Goal: Task Accomplishment & Management: Complete application form

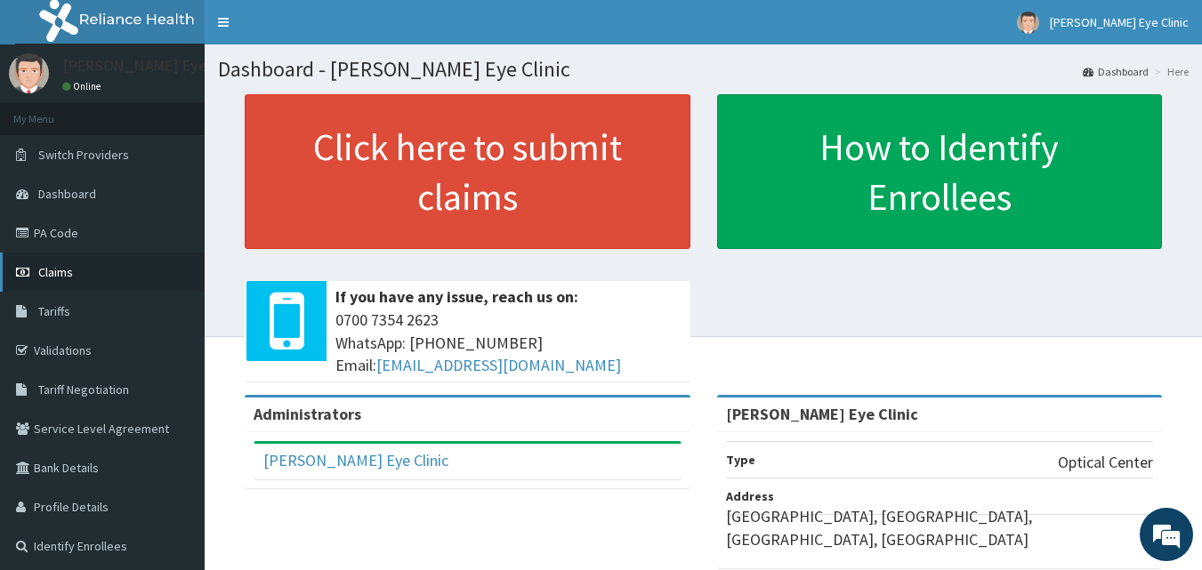
click at [54, 273] on span "Claims" at bounding box center [55, 272] width 35 height 16
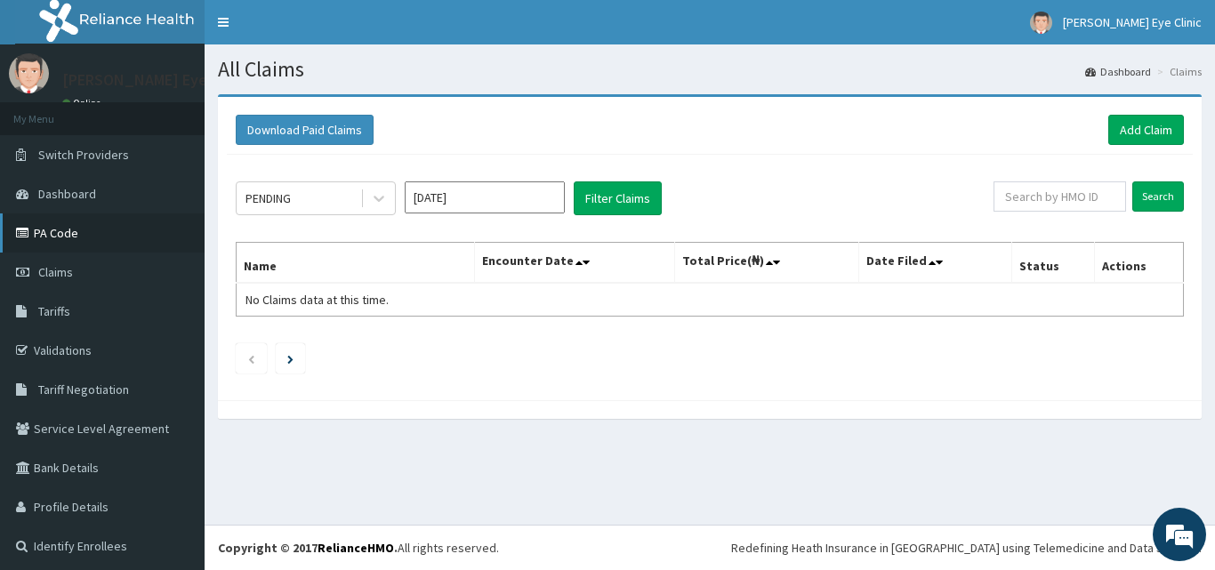
click at [58, 238] on link "PA Code" at bounding box center [102, 232] width 205 height 39
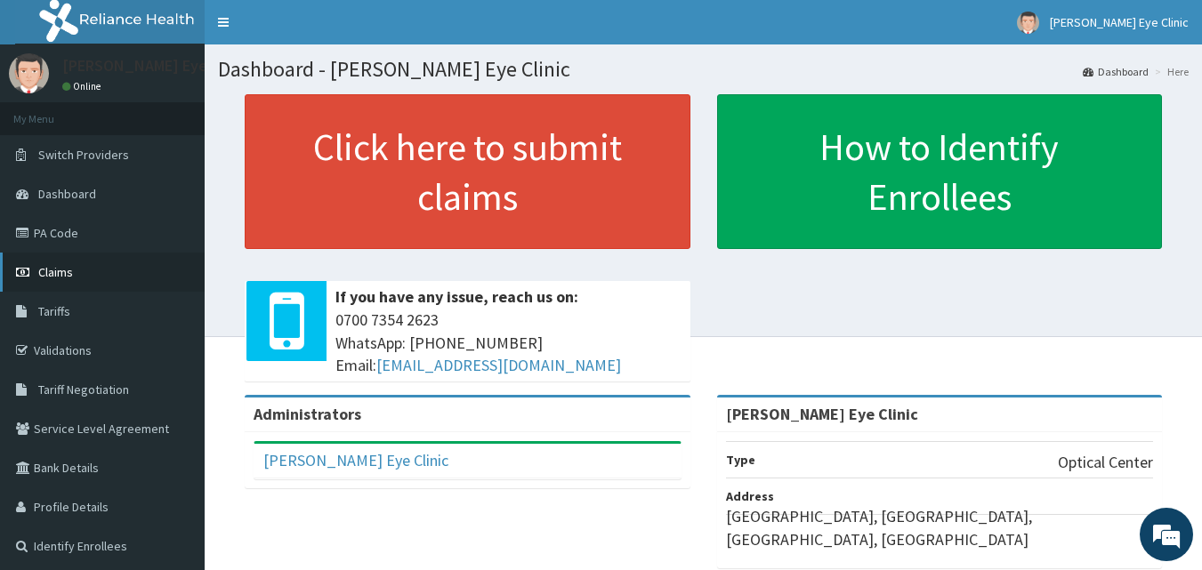
click at [58, 275] on span "Claims" at bounding box center [55, 272] width 35 height 16
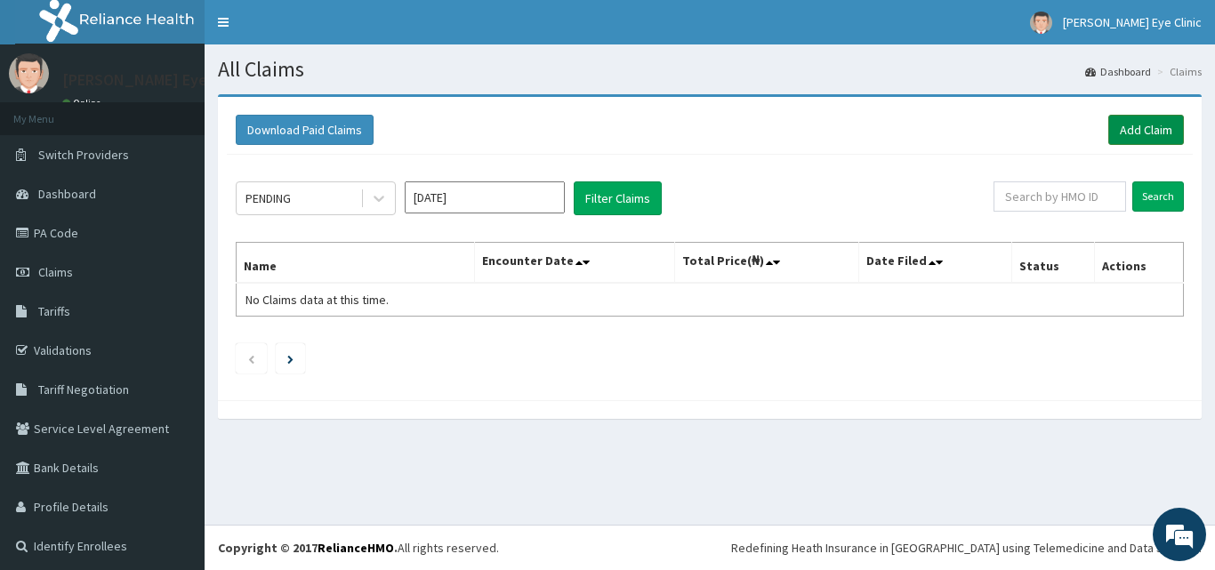
click at [1127, 134] on link "Add Claim" at bounding box center [1146, 130] width 76 height 30
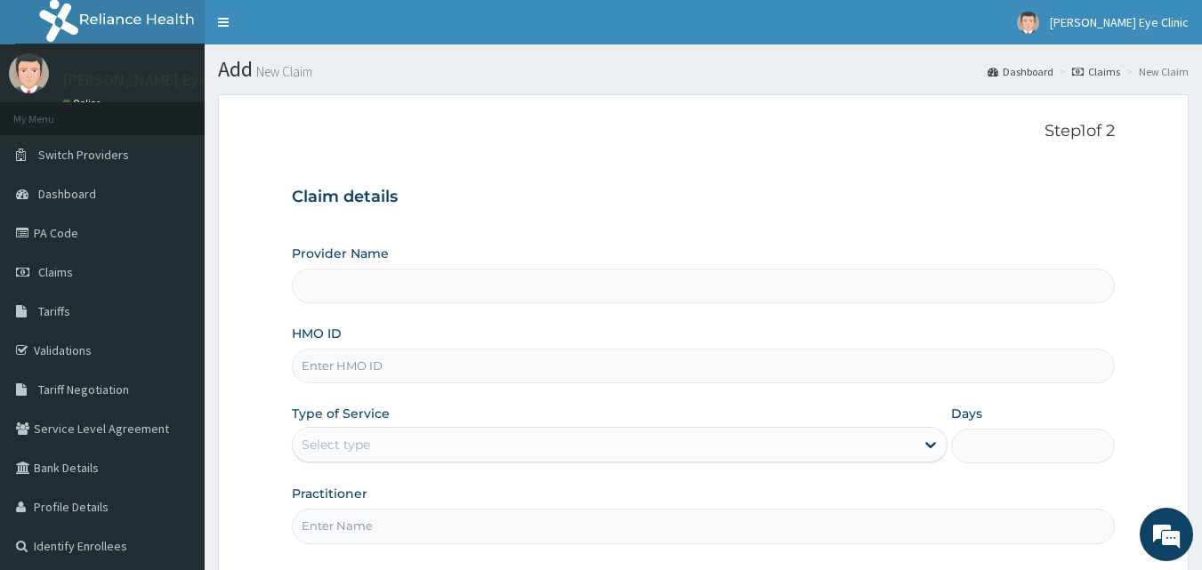
click at [410, 288] on input "Provider Name" at bounding box center [704, 286] width 824 height 35
click at [370, 367] on input "HMO ID" at bounding box center [704, 366] width 824 height 35
type input "[PERSON_NAME] Eye Clinic"
paste input "CYU/10022/B"
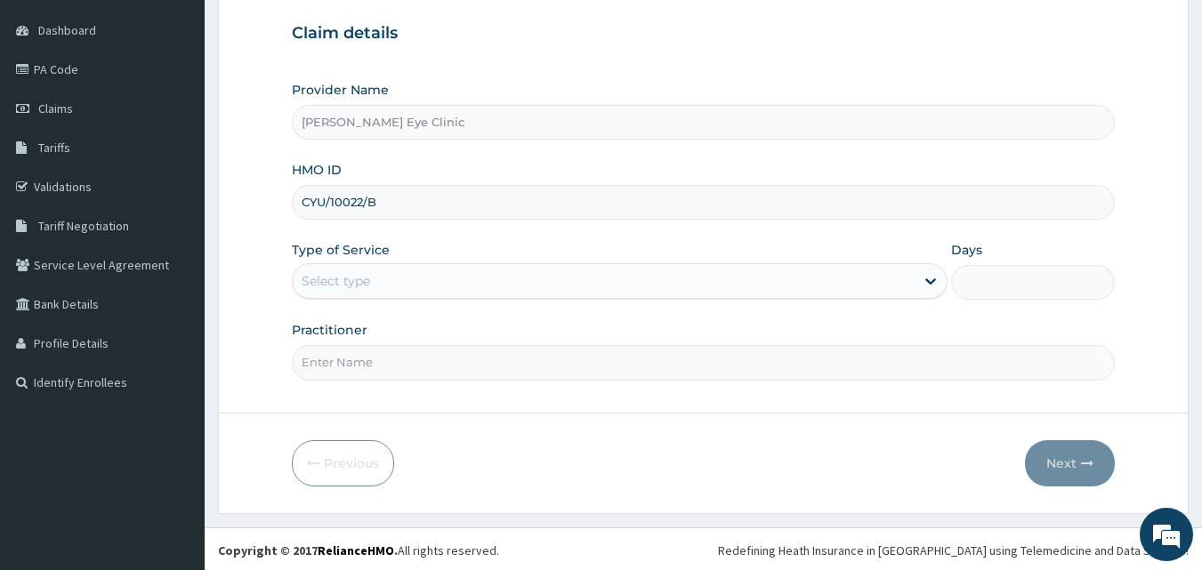
scroll to position [166, 0]
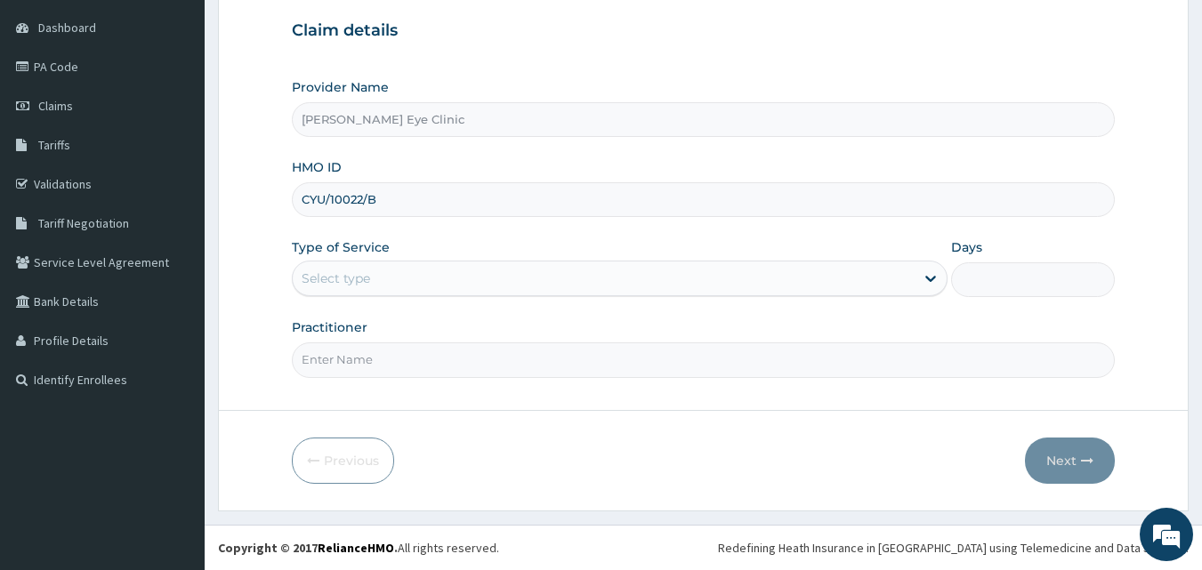
type input "CYU/10022/B"
click at [367, 277] on div "Select type" at bounding box center [336, 279] width 68 height 18
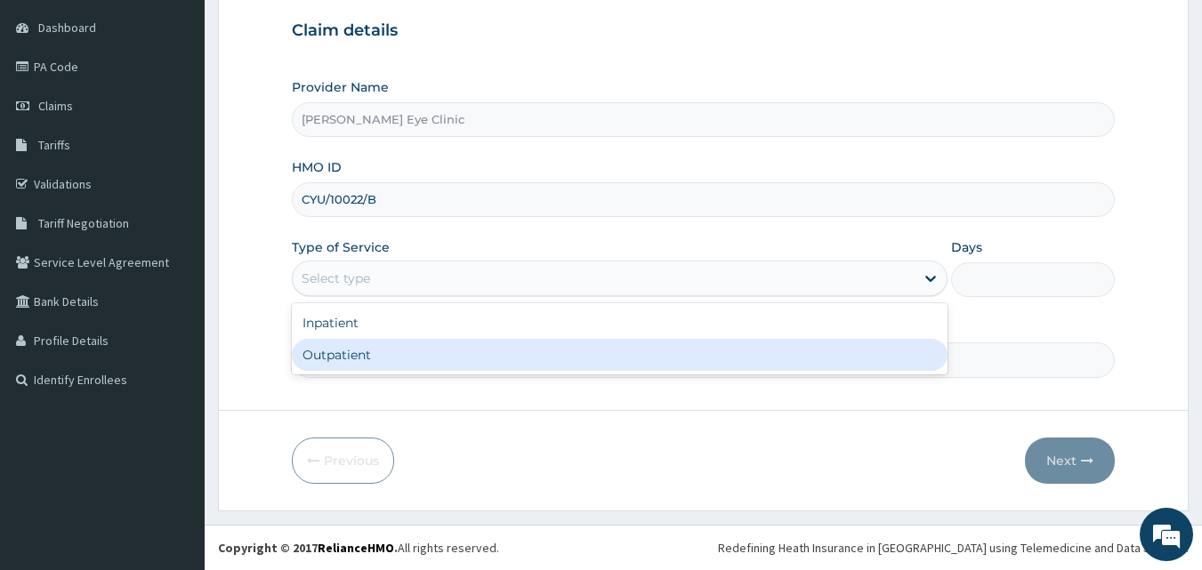
click at [337, 350] on div "Outpatient" at bounding box center [620, 355] width 656 height 32
type input "1"
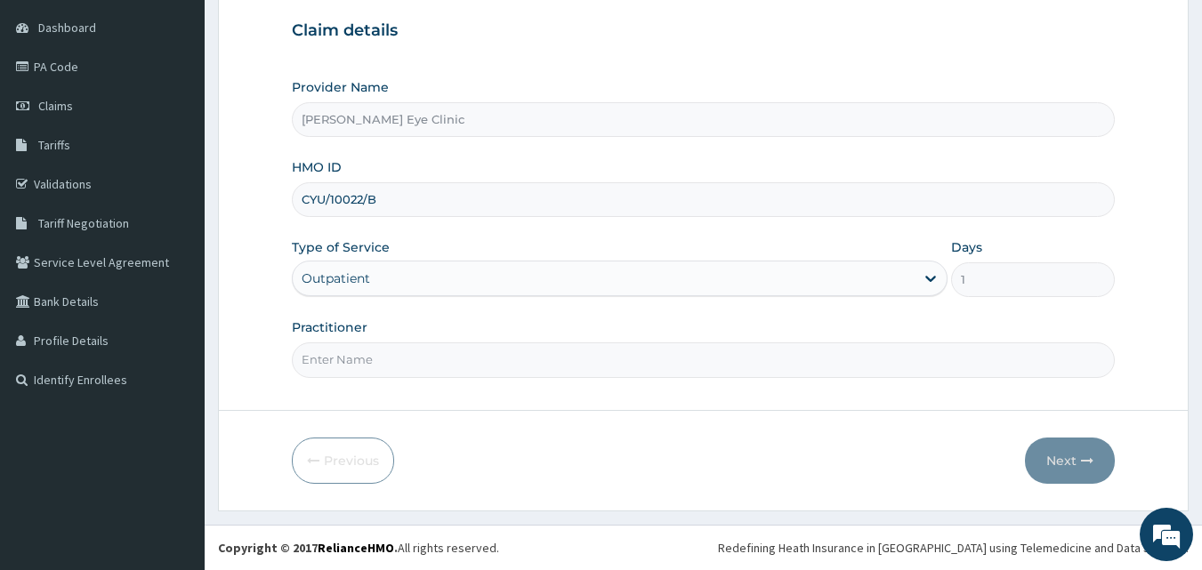
click at [366, 367] on input "Practitioner" at bounding box center [704, 359] width 824 height 35
type input "."
click at [1058, 463] on button "Next" at bounding box center [1070, 461] width 90 height 46
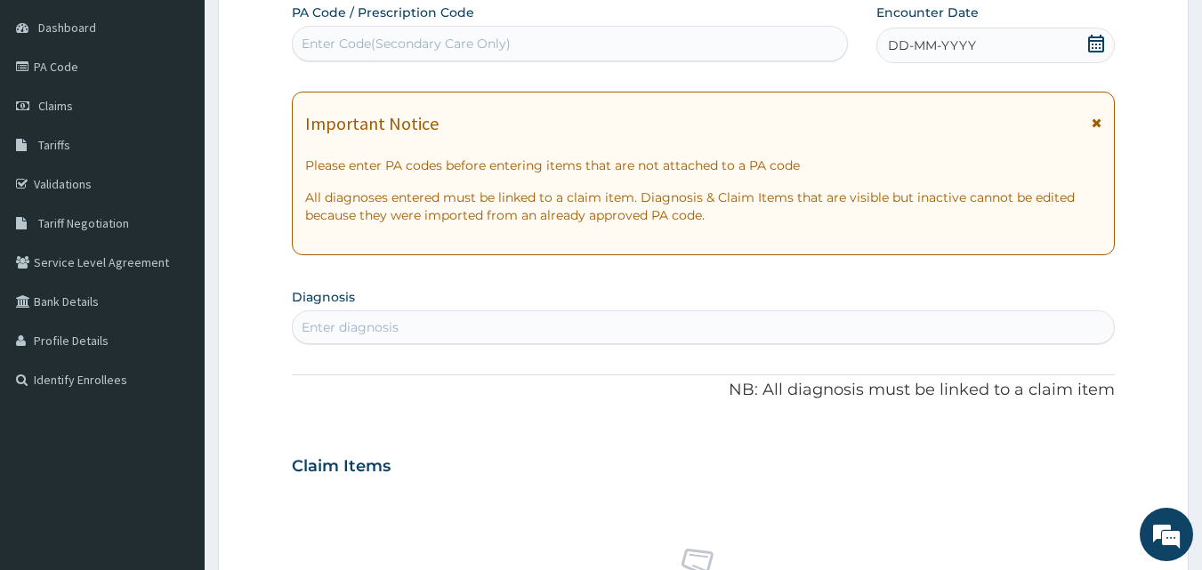
click at [382, 45] on div "Enter Code(Secondary Care Only)" at bounding box center [406, 44] width 209 height 18
paste input "PA/4DE5FE"
type input "PA/4DE5FE"
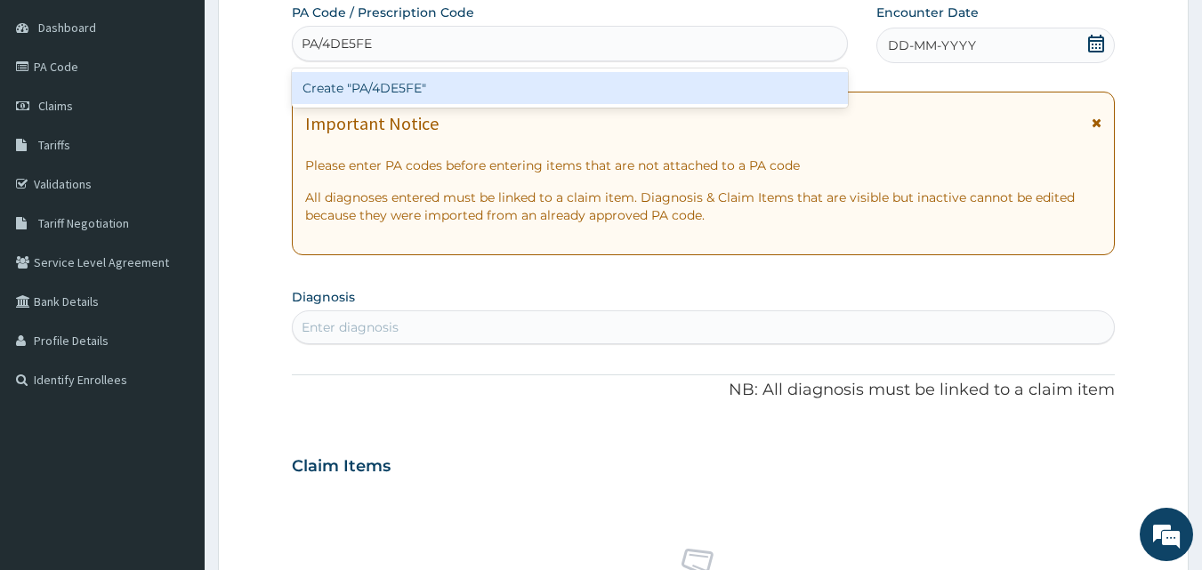
click at [371, 93] on div "Create "PA/4DE5FE"" at bounding box center [570, 88] width 557 height 32
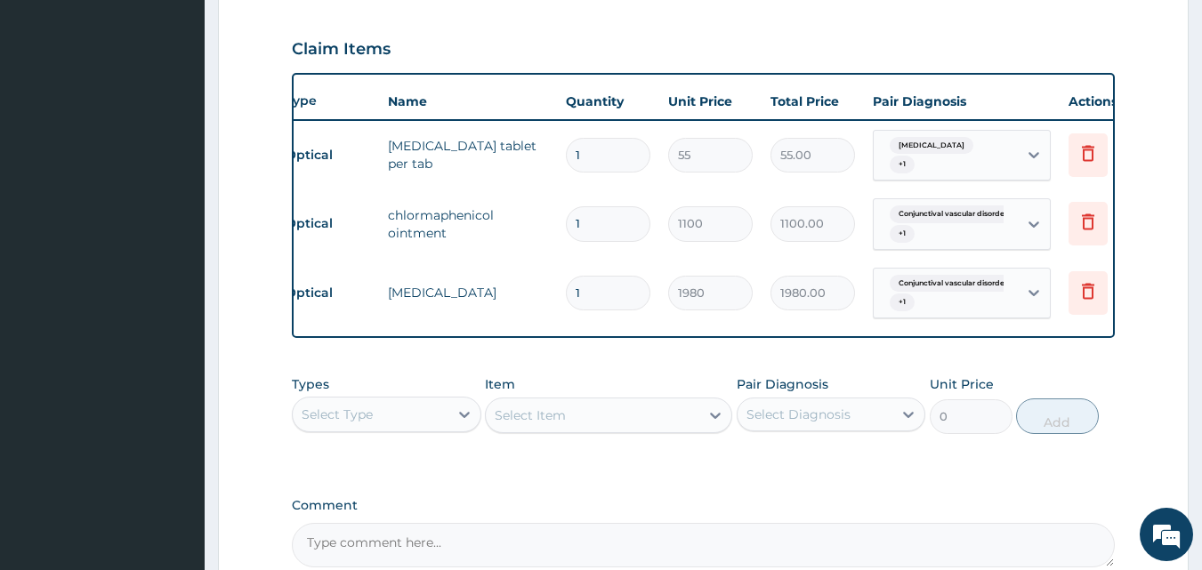
scroll to position [0, 0]
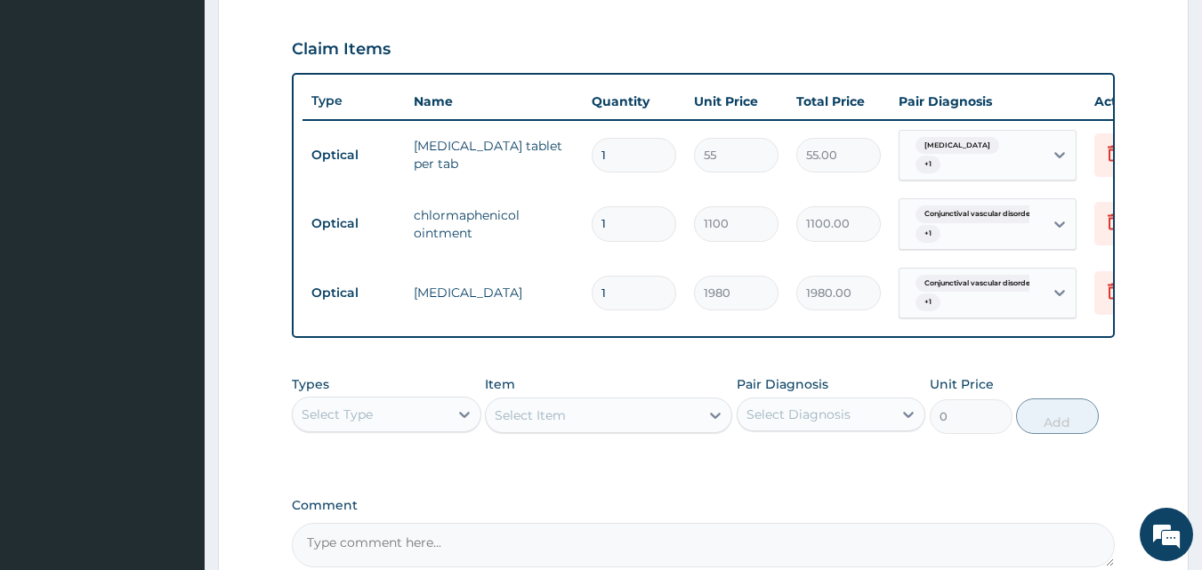
click at [620, 151] on input "1" at bounding box center [634, 155] width 85 height 35
type input "0.00"
type input "7"
type input "385.00"
type input "7"
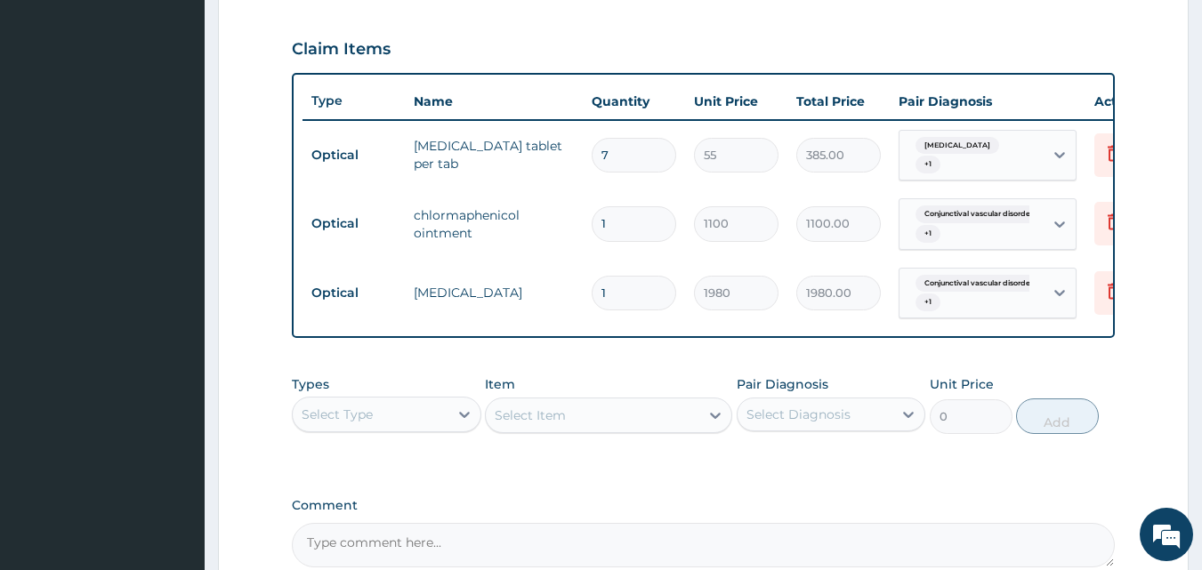
click at [681, 374] on div "Types Select Type Item Select Item Pair Diagnosis Select Diagnosis Unit Price 0…" at bounding box center [704, 404] width 824 height 76
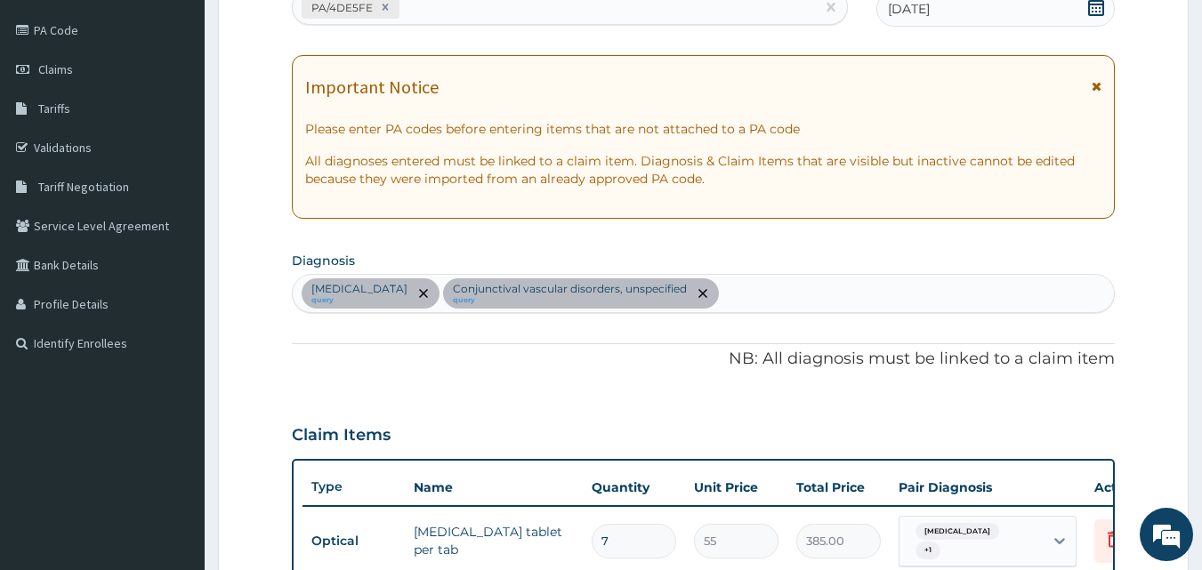
scroll to position [169, 0]
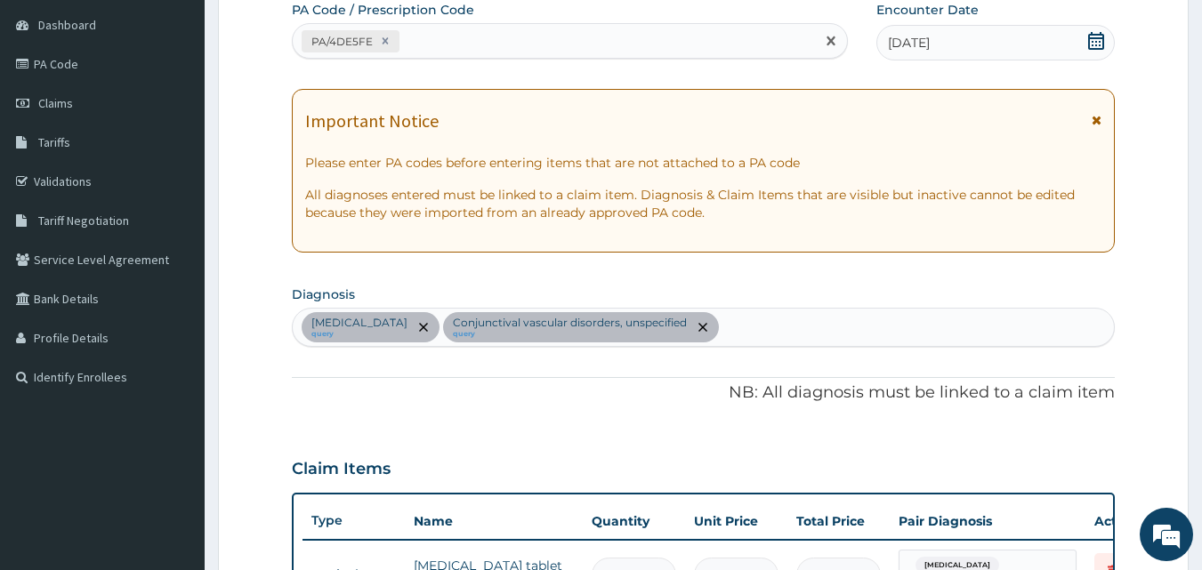
click at [437, 37] on div "PA/4DE5FE" at bounding box center [554, 41] width 523 height 29
paste input "PA/199F73"
type input "PA/199F73"
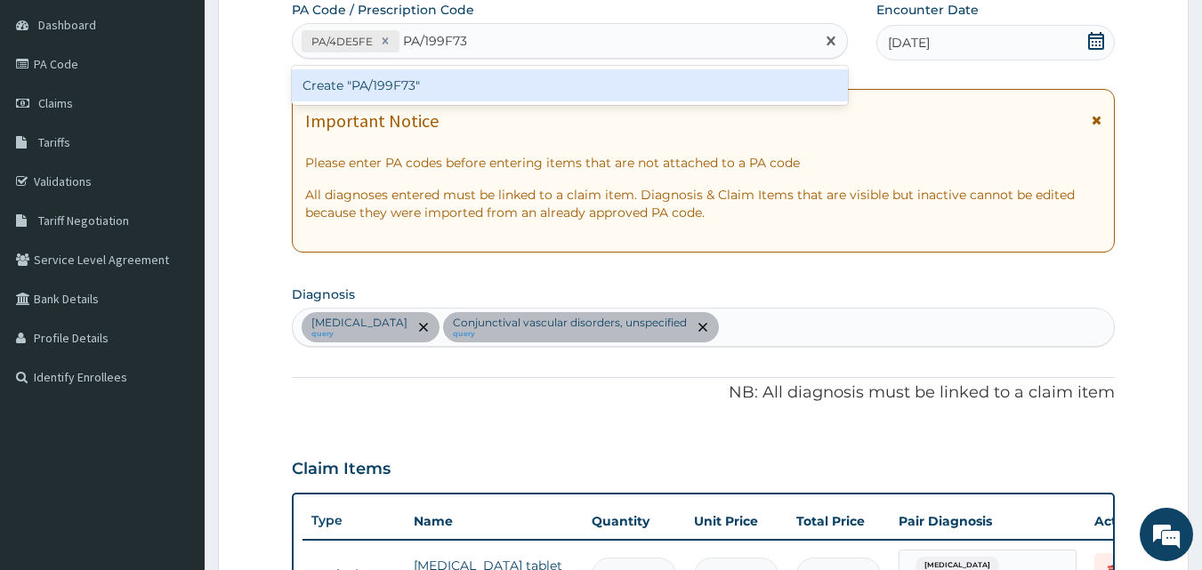
click at [374, 86] on div "Create "PA/199F73"" at bounding box center [570, 85] width 557 height 32
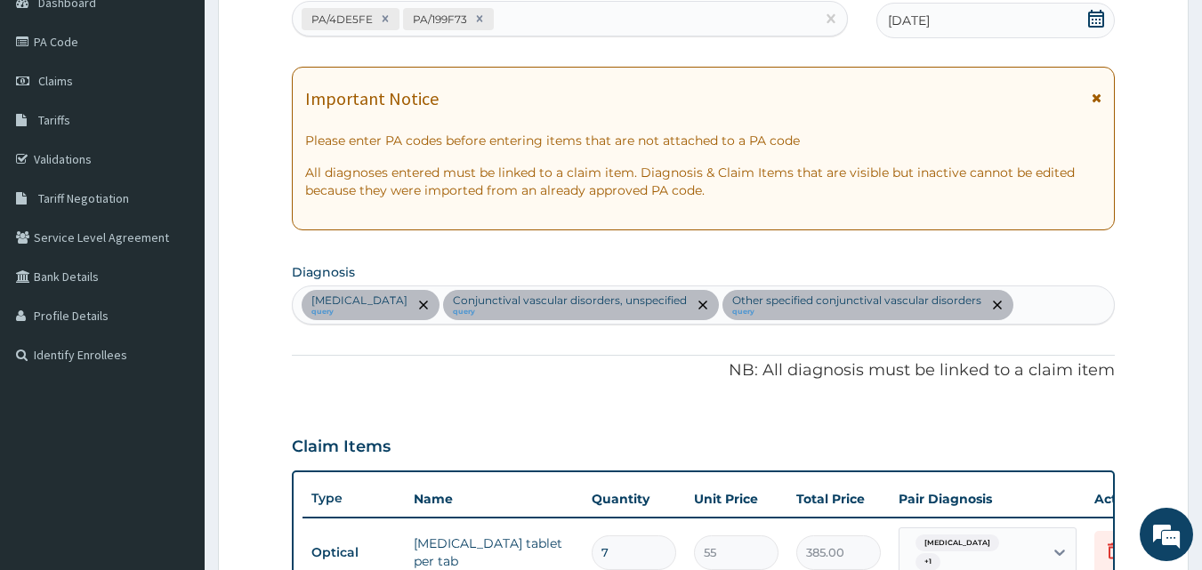
scroll to position [189, 0]
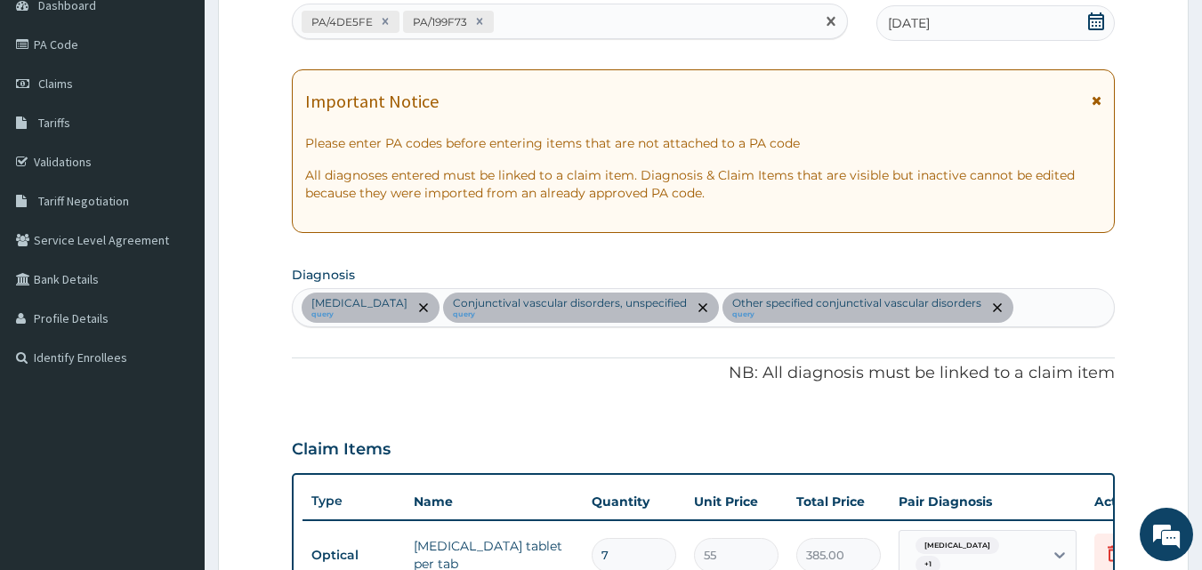
click at [530, 21] on div "PA/4DE5FE PA/199F73" at bounding box center [554, 21] width 523 height 29
paste input "PA/DEFC4F"
type input "PA/DEFC4F"
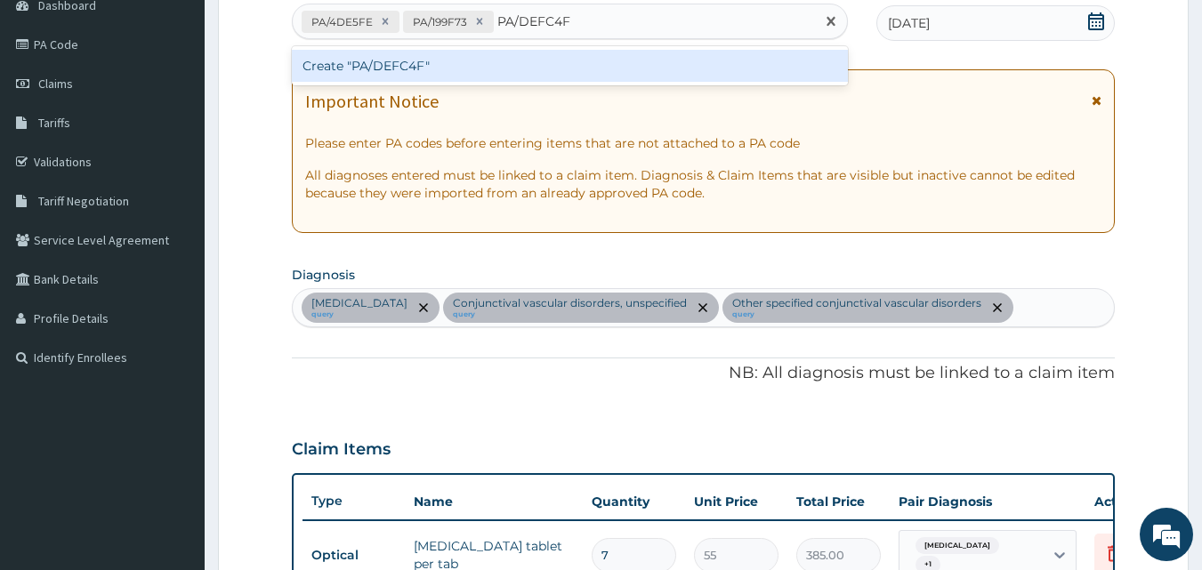
click at [372, 70] on div "Create "PA/DEFC4F"" at bounding box center [570, 66] width 557 height 32
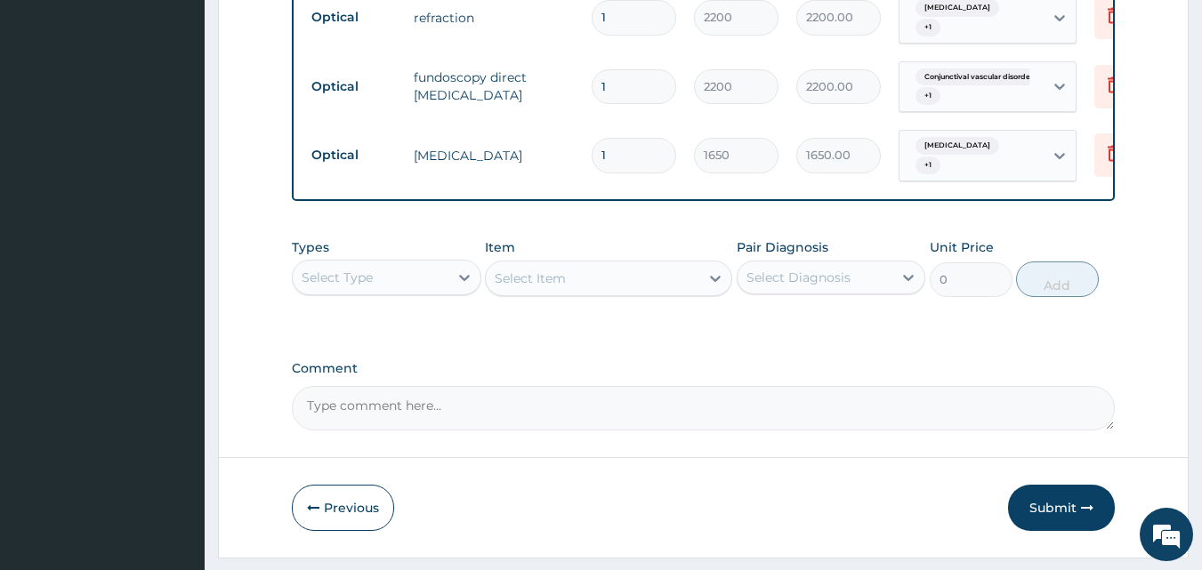
scroll to position [1239, 0]
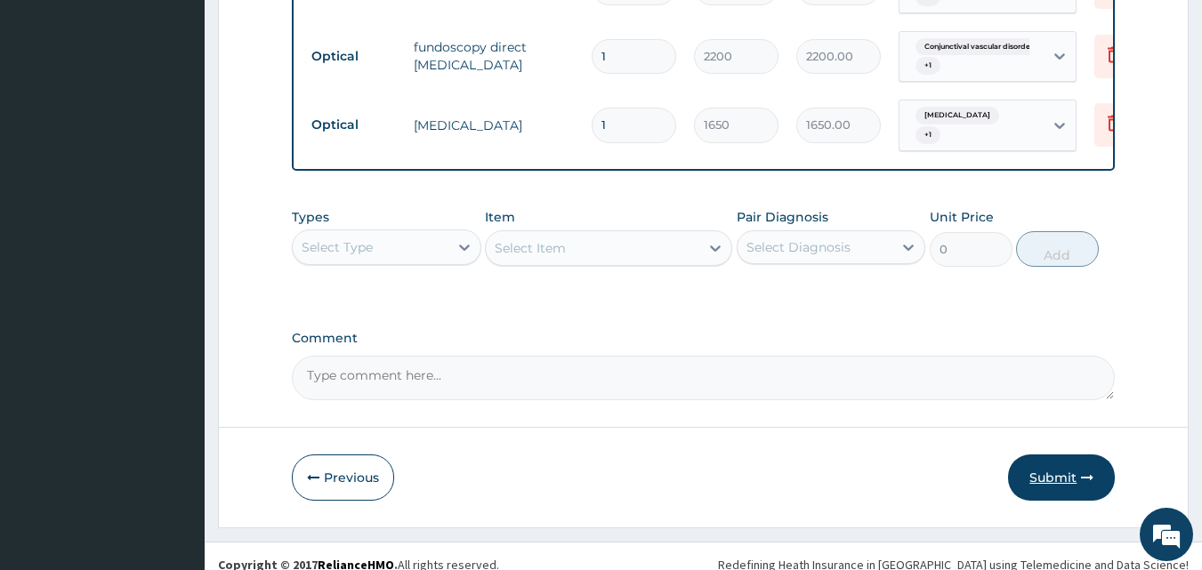
click at [1053, 461] on button "Submit" at bounding box center [1061, 478] width 107 height 46
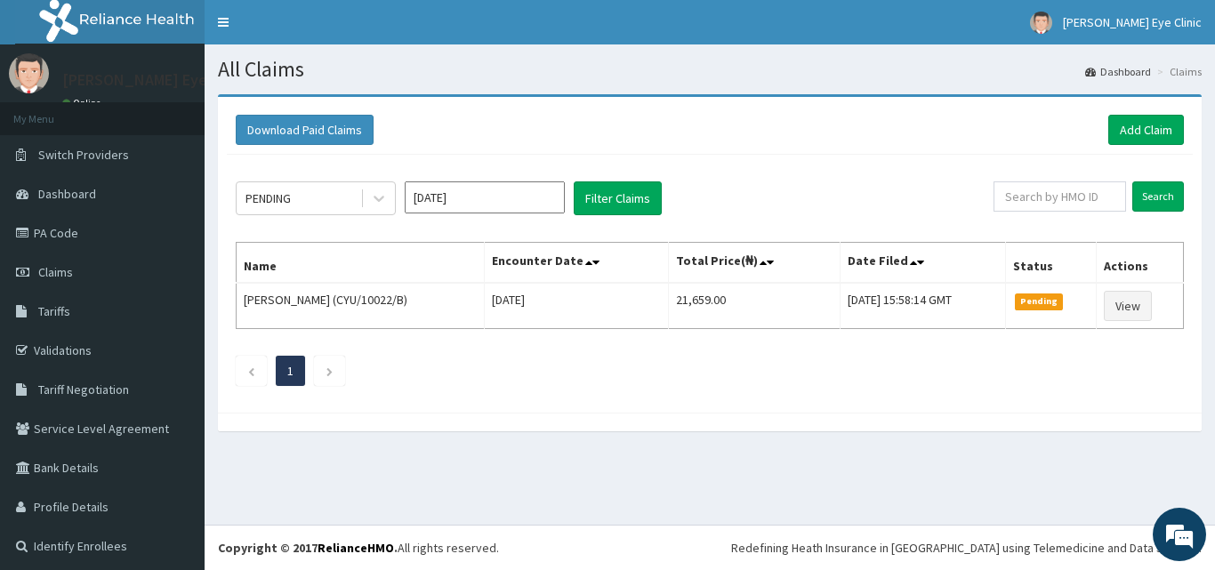
click at [885, 519] on div "All Claims Dashboard Claims Download Paid Claims Add Claim × Note you can only …" at bounding box center [710, 284] width 1010 height 480
